Goal: Task Accomplishment & Management: Use online tool/utility

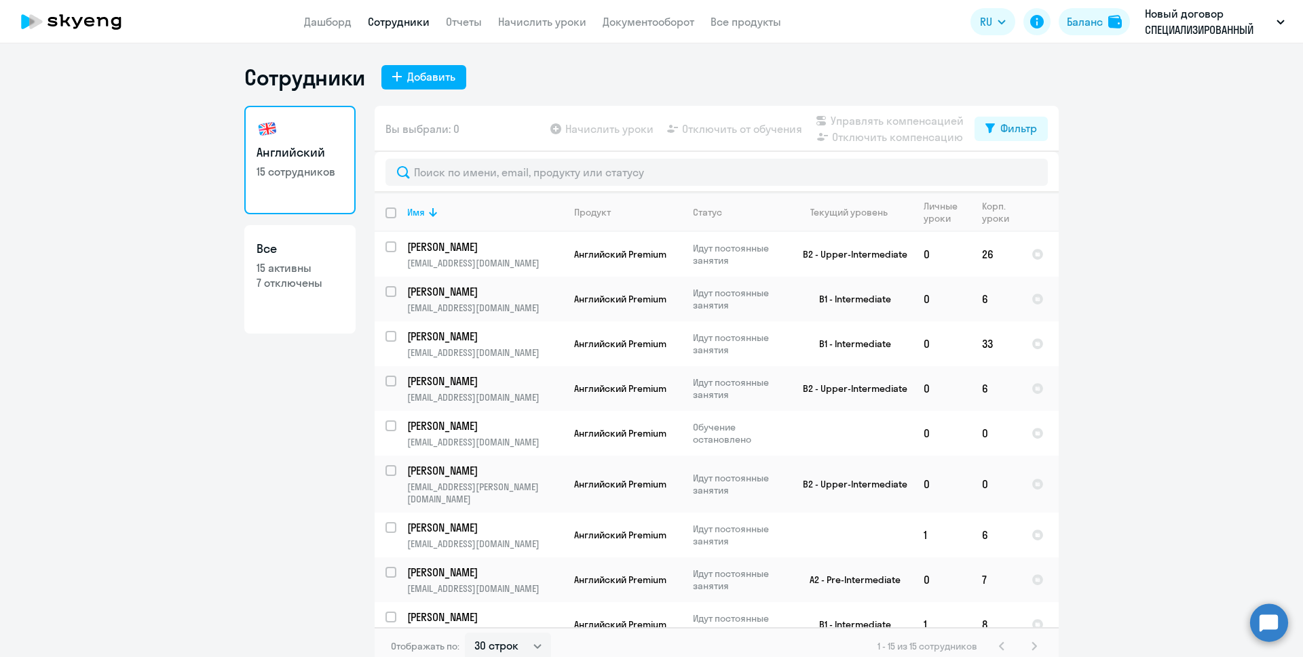
select select "30"
click at [385, 244] on input "select row 24721060" at bounding box center [398, 255] width 27 height 27
click at [385, 244] on input "deselect row 24721060" at bounding box center [398, 255] width 27 height 27
checkbox input "false"
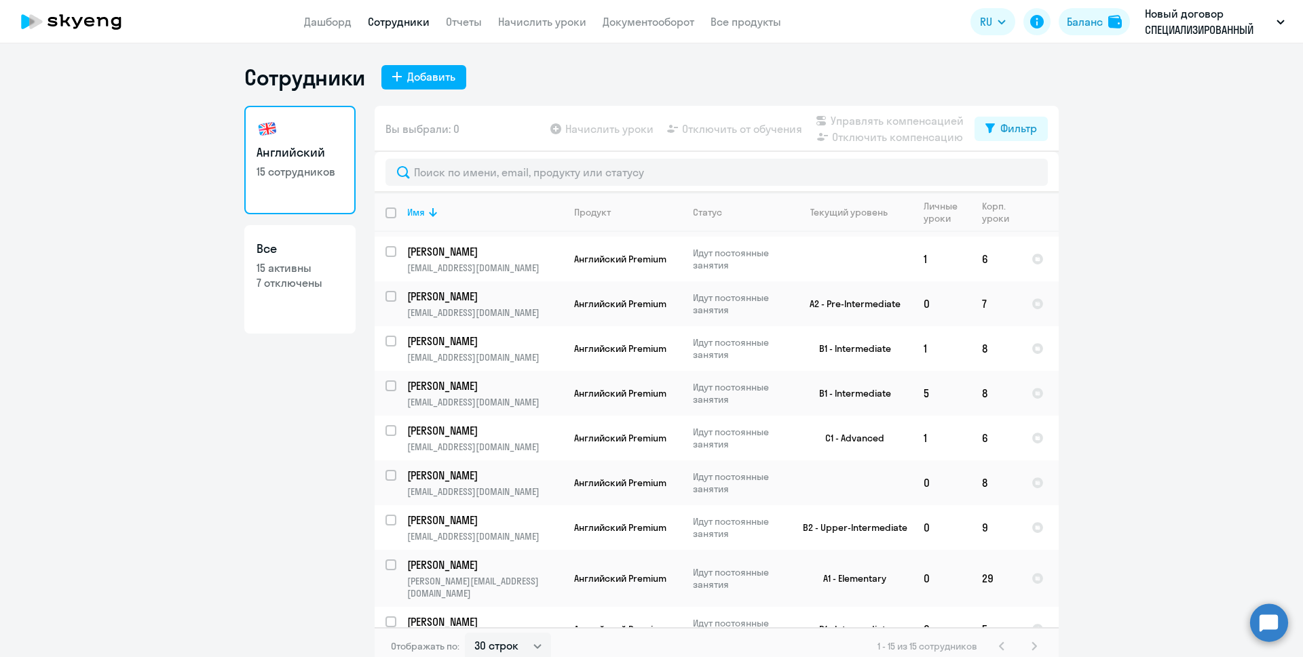
scroll to position [8, 0]
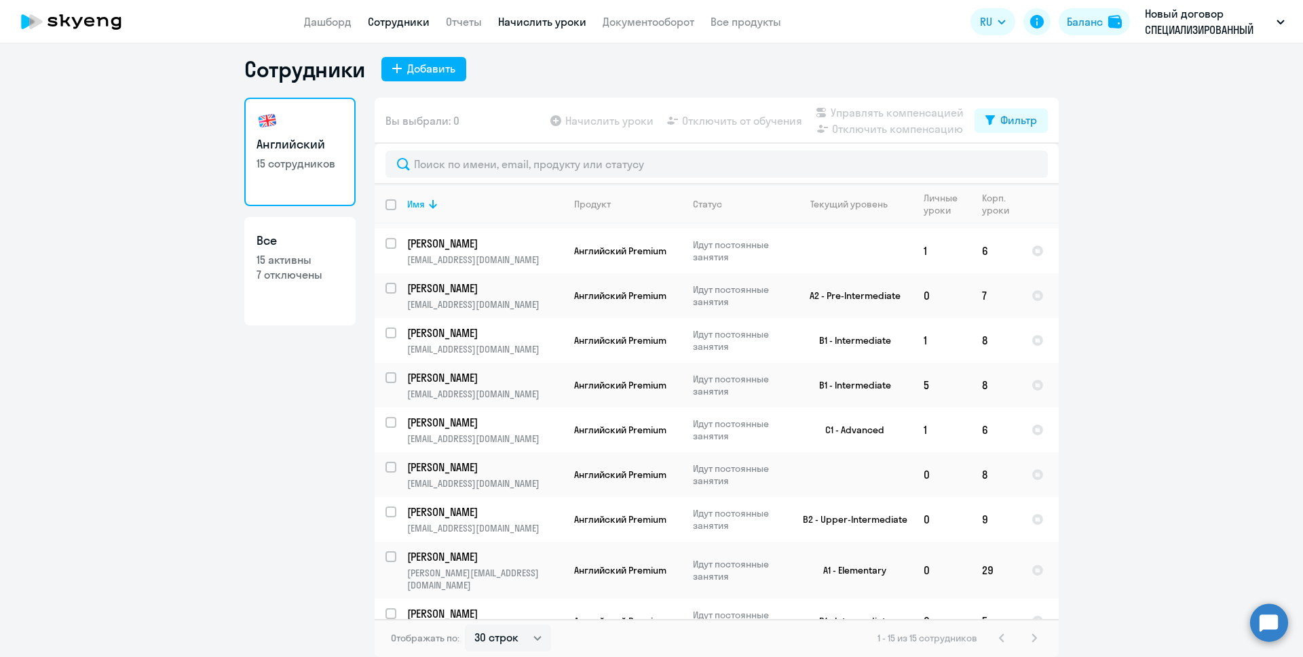
click at [512, 21] on link "Начислить уроки" at bounding box center [542, 22] width 88 height 14
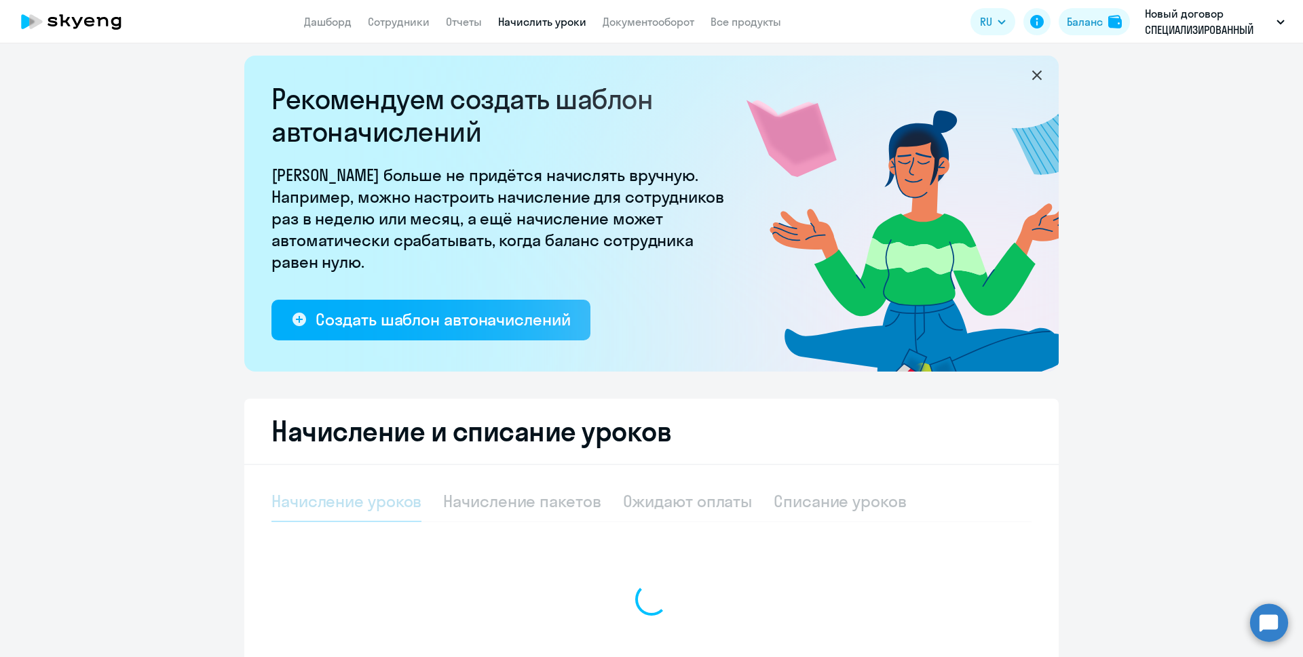
select select "10"
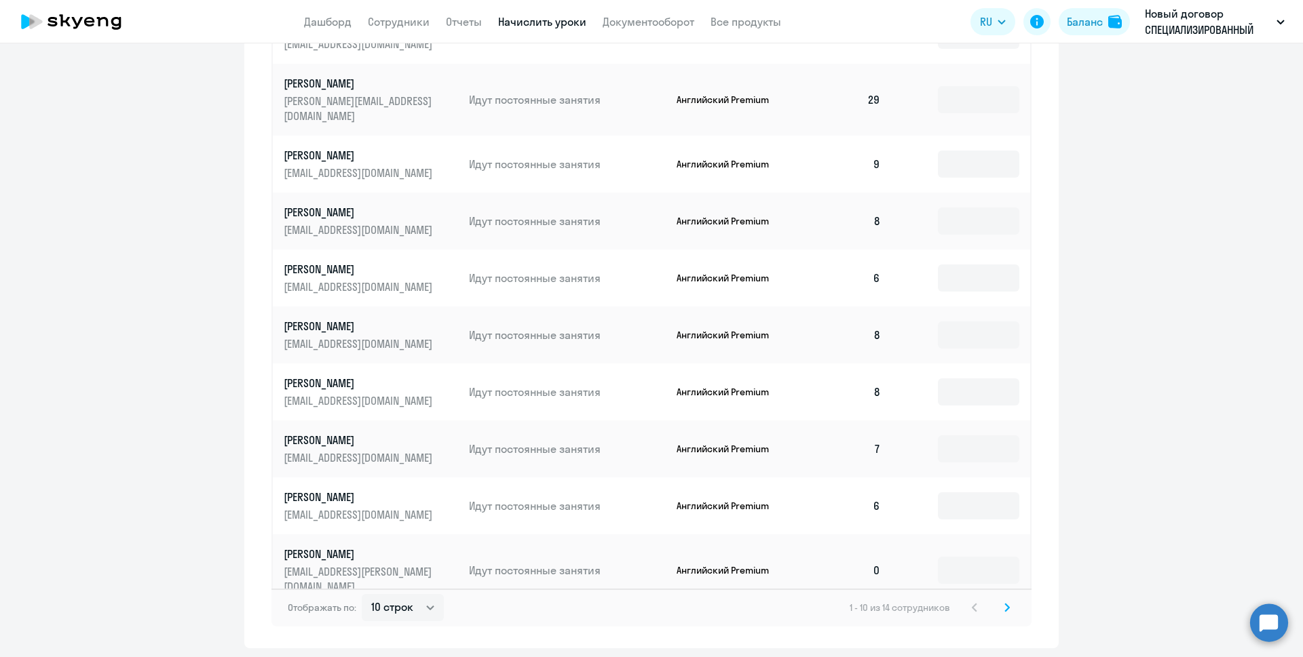
scroll to position [551, 0]
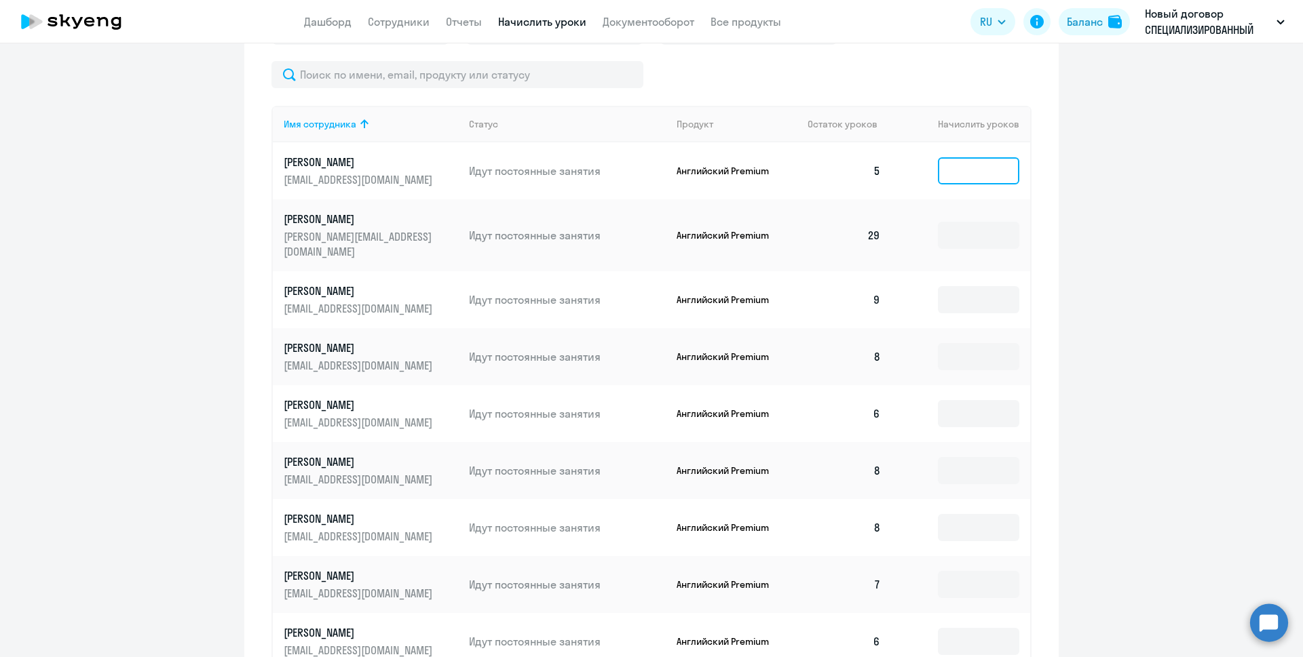
click at [1003, 174] on input at bounding box center [978, 170] width 81 height 27
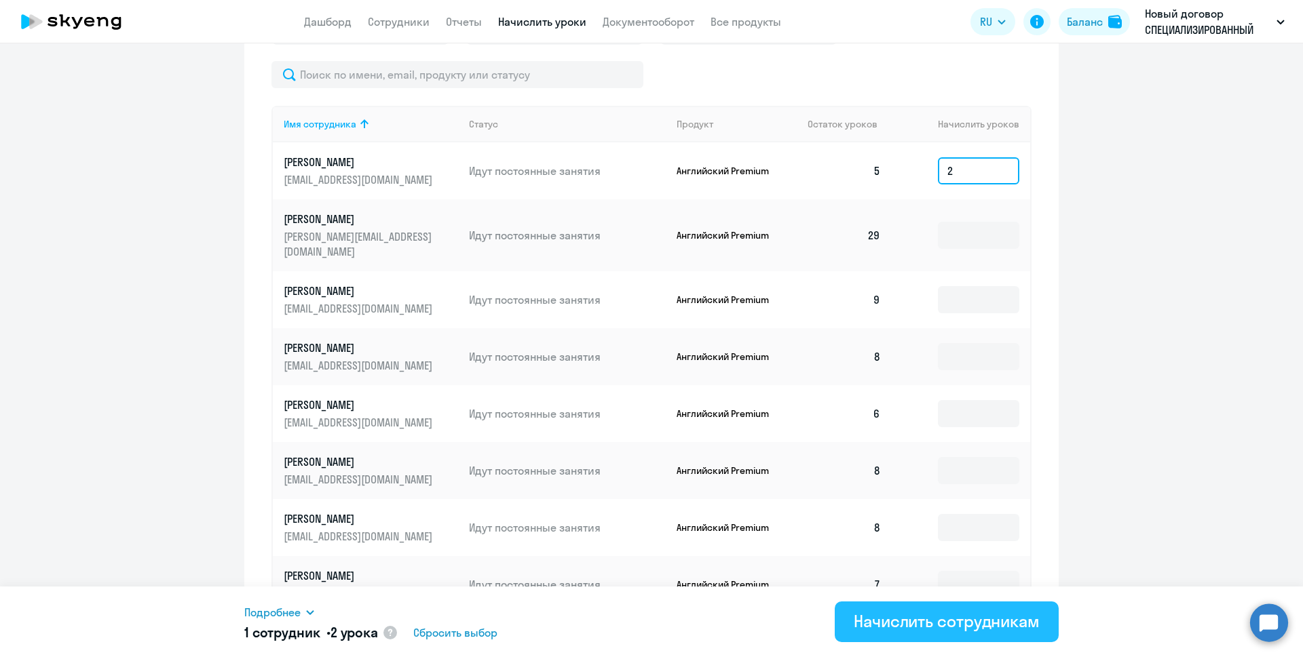
type input "2"
click at [922, 629] on div "Начислить сотрудникам" at bounding box center [946, 622] width 186 height 22
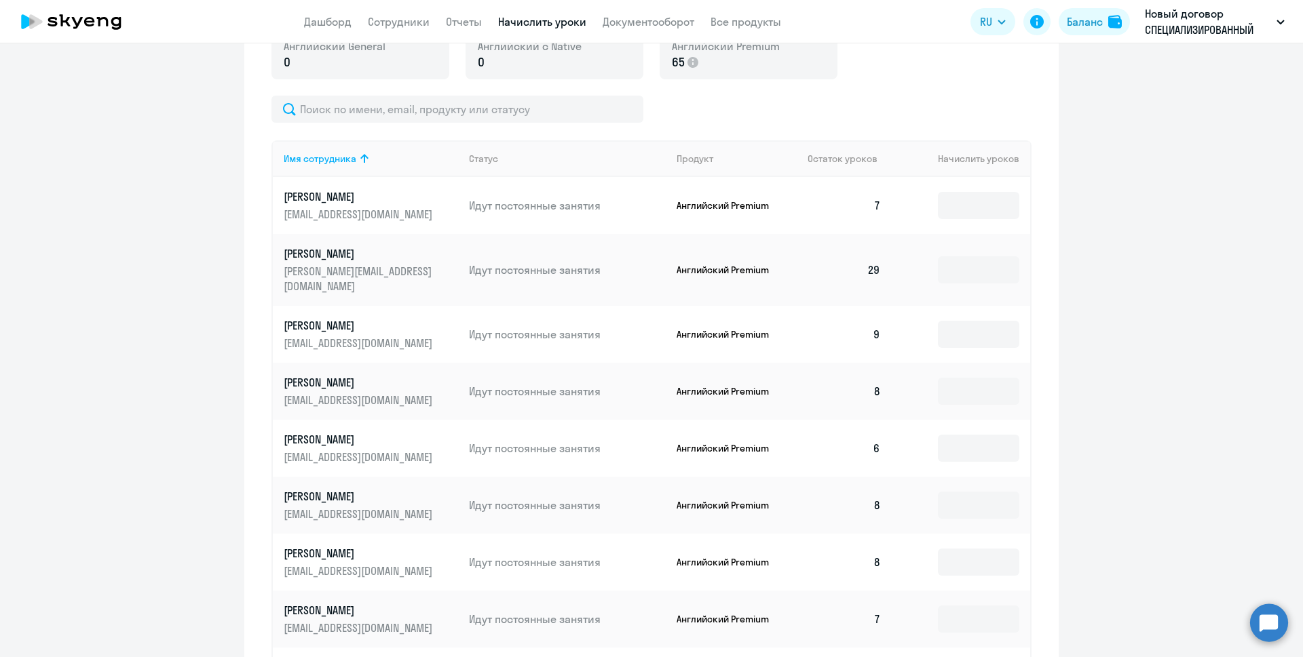
scroll to position [720, 0]
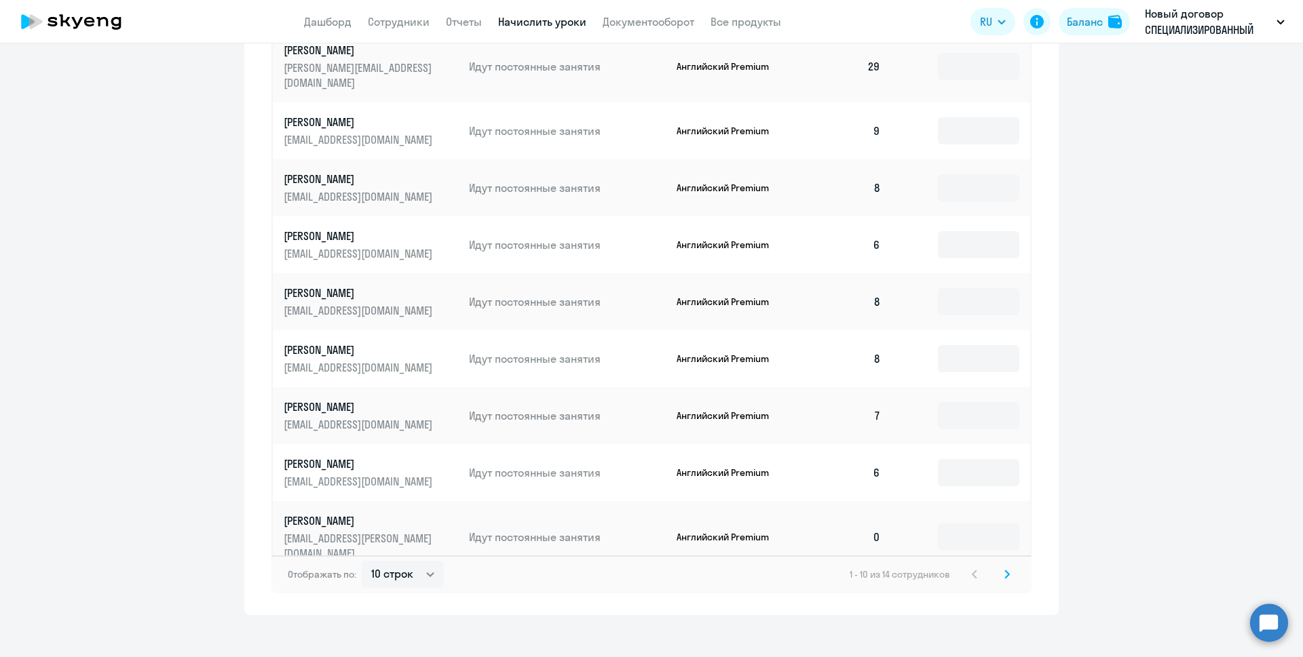
click at [999, 566] on svg-icon at bounding box center [1007, 574] width 16 height 16
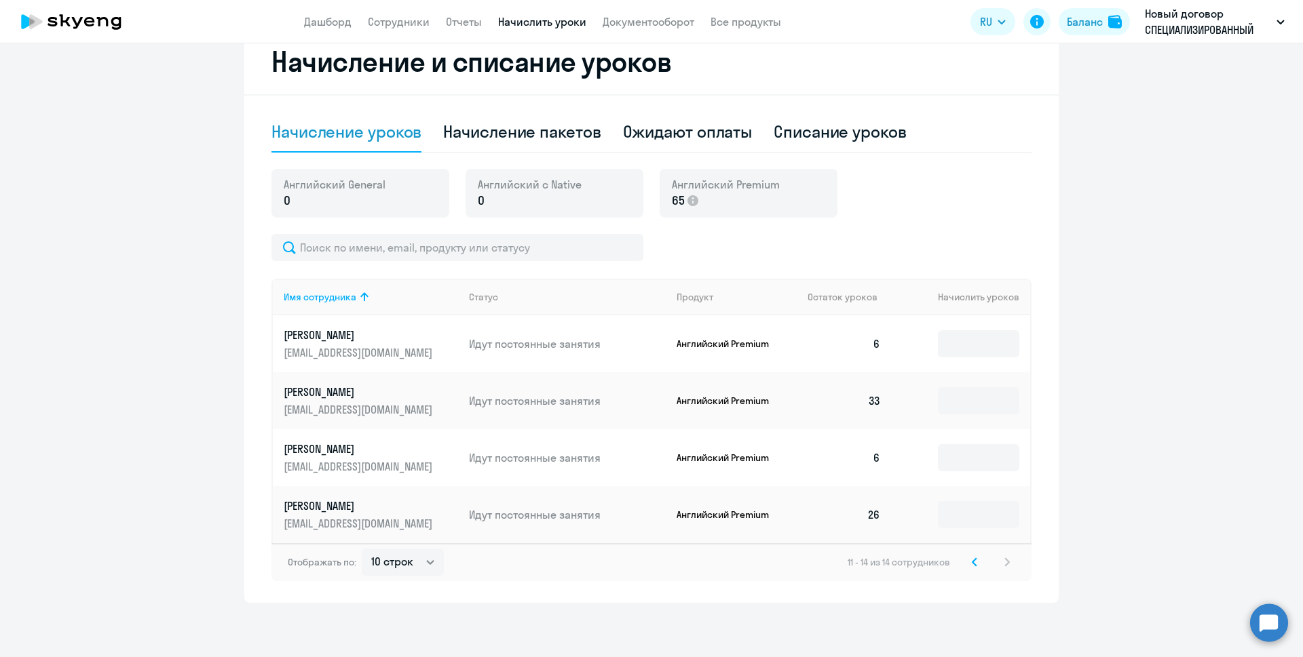
scroll to position [378, 0]
click at [316, 24] on link "Дашборд" at bounding box center [327, 22] width 47 height 14
